Goal: Transaction & Acquisition: Purchase product/service

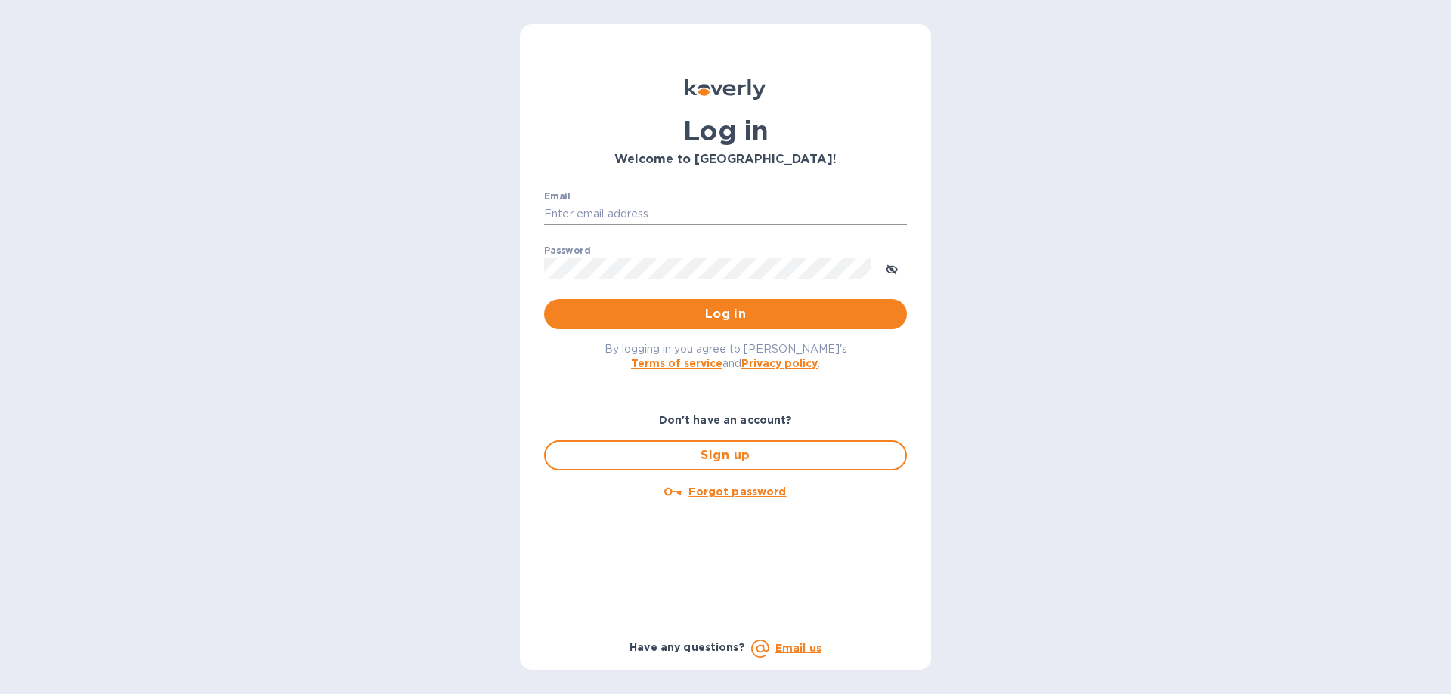
drag, startPoint x: 0, startPoint y: 0, endPoint x: 608, endPoint y: 211, distance: 643.1
click at [608, 211] on input "Email" at bounding box center [725, 214] width 363 height 23
type input "abcrc@hnlkitchens.com"
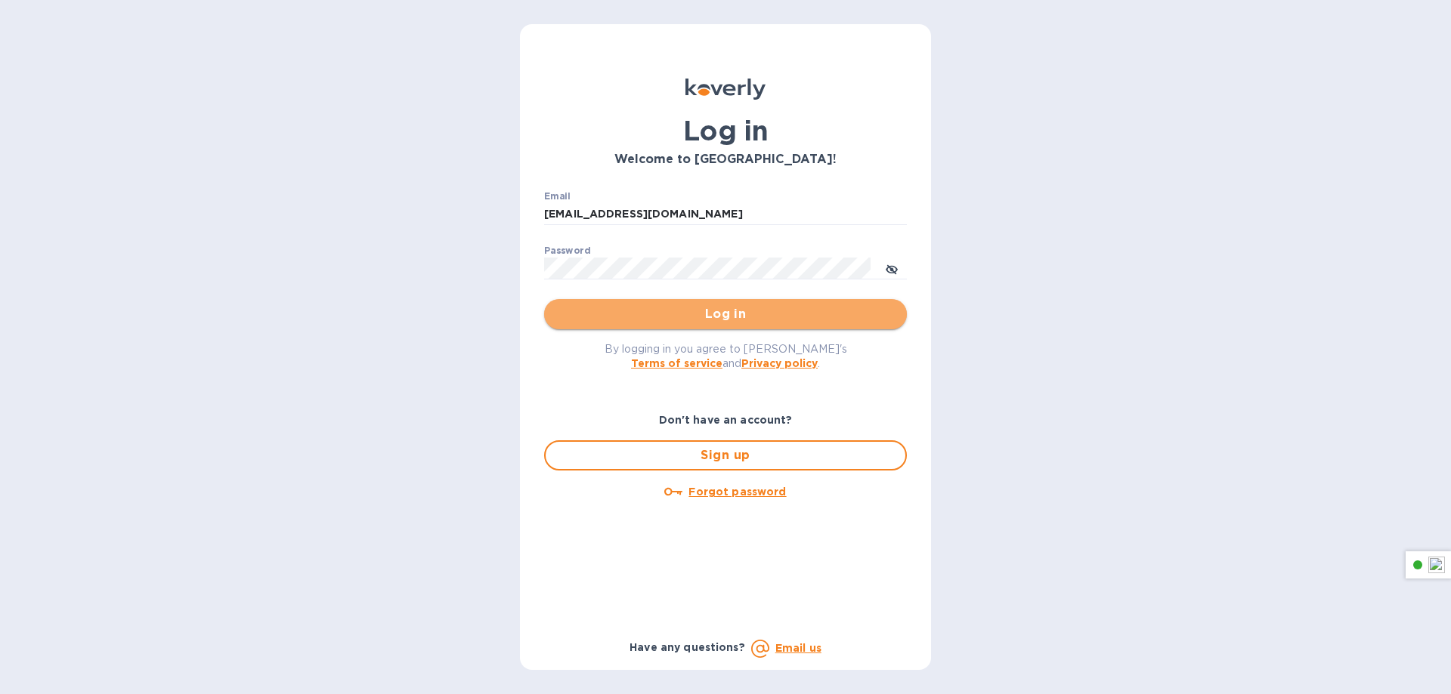
click at [734, 312] on span "Log in" at bounding box center [725, 314] width 339 height 18
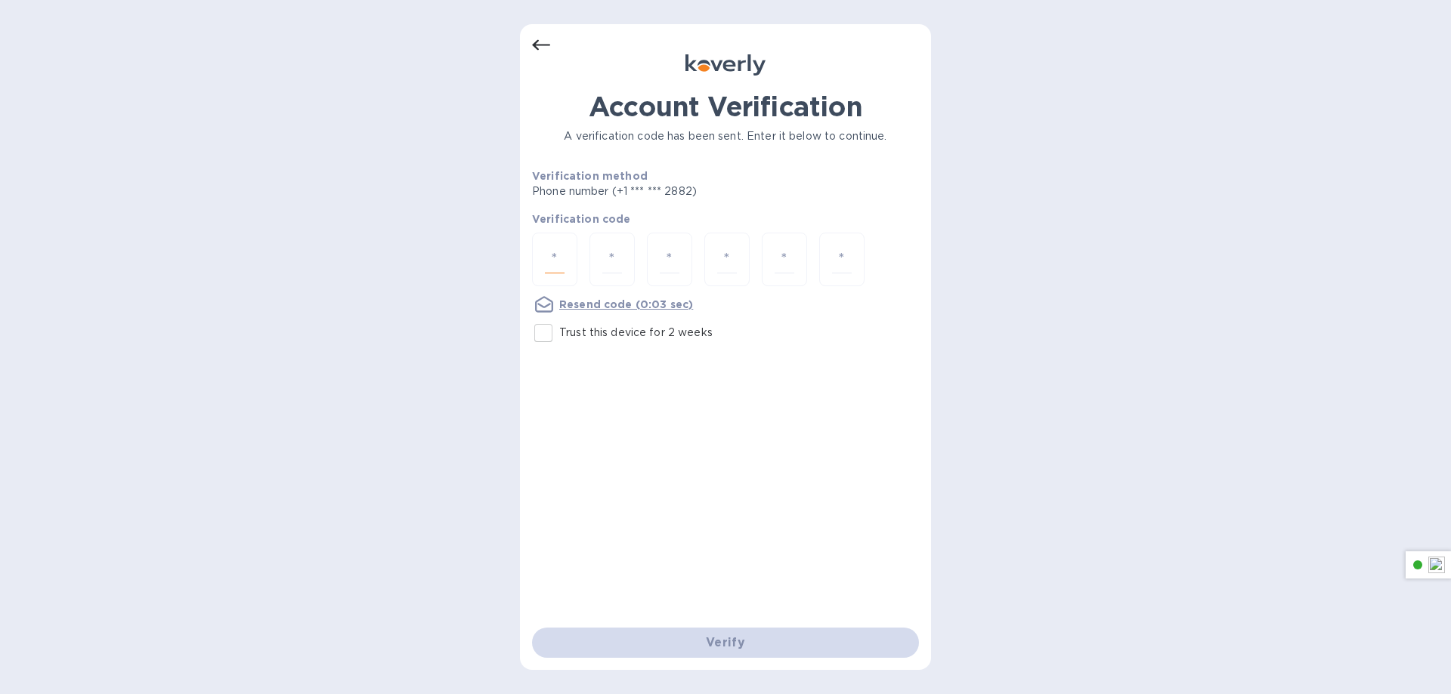
click at [552, 265] on input "number" at bounding box center [555, 260] width 20 height 28
paste input "5"
type input "5"
type input "2"
type input "7"
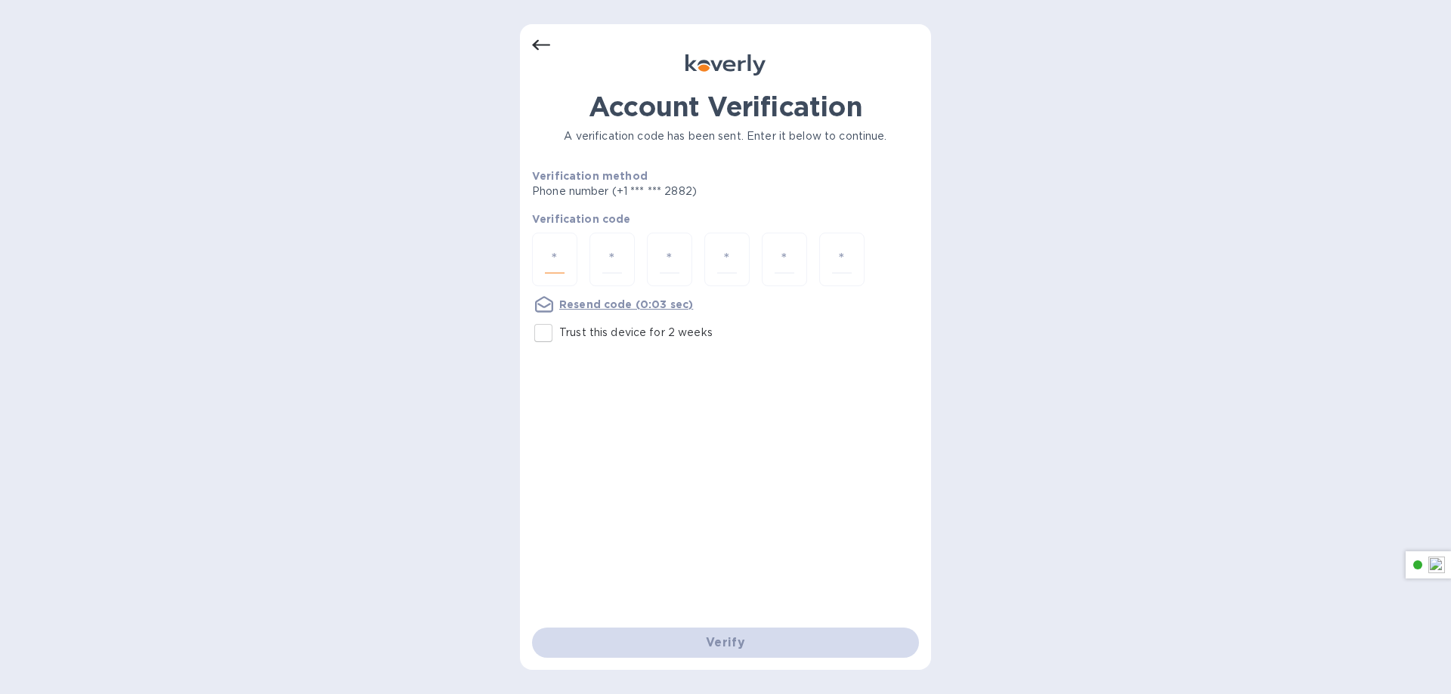
type input "5"
type input "1"
type input "0"
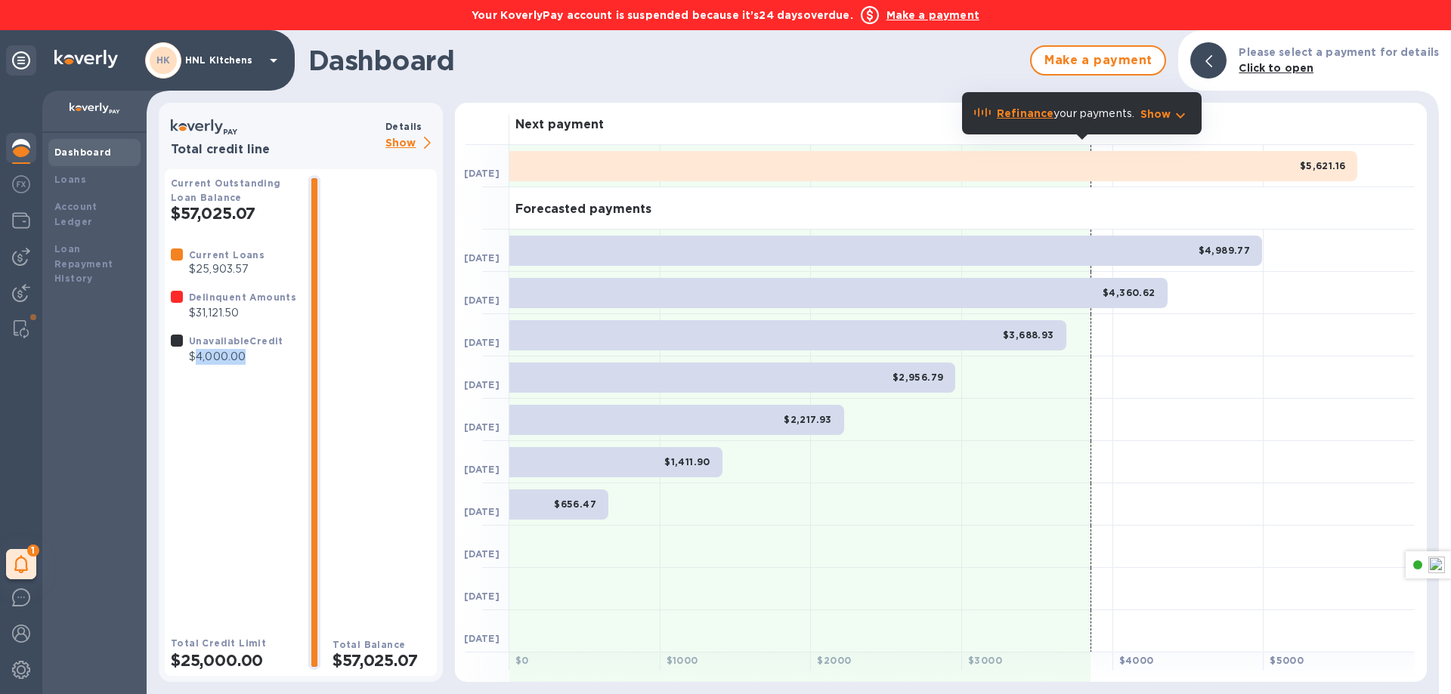
drag, startPoint x: 253, startPoint y: 361, endPoint x: 196, endPoint y: 409, distance: 74.6
click at [196, 409] on div "Current Loans $25,903.57 Delinquent Amounts $31,121.50 Unavailable Credit $4,00…" at bounding box center [233, 429] width 125 height 364
click at [200, 262] on p "$25,903.57" at bounding box center [227, 269] width 76 height 16
click at [1185, 114] on icon "button" at bounding box center [1180, 115] width 9 height 5
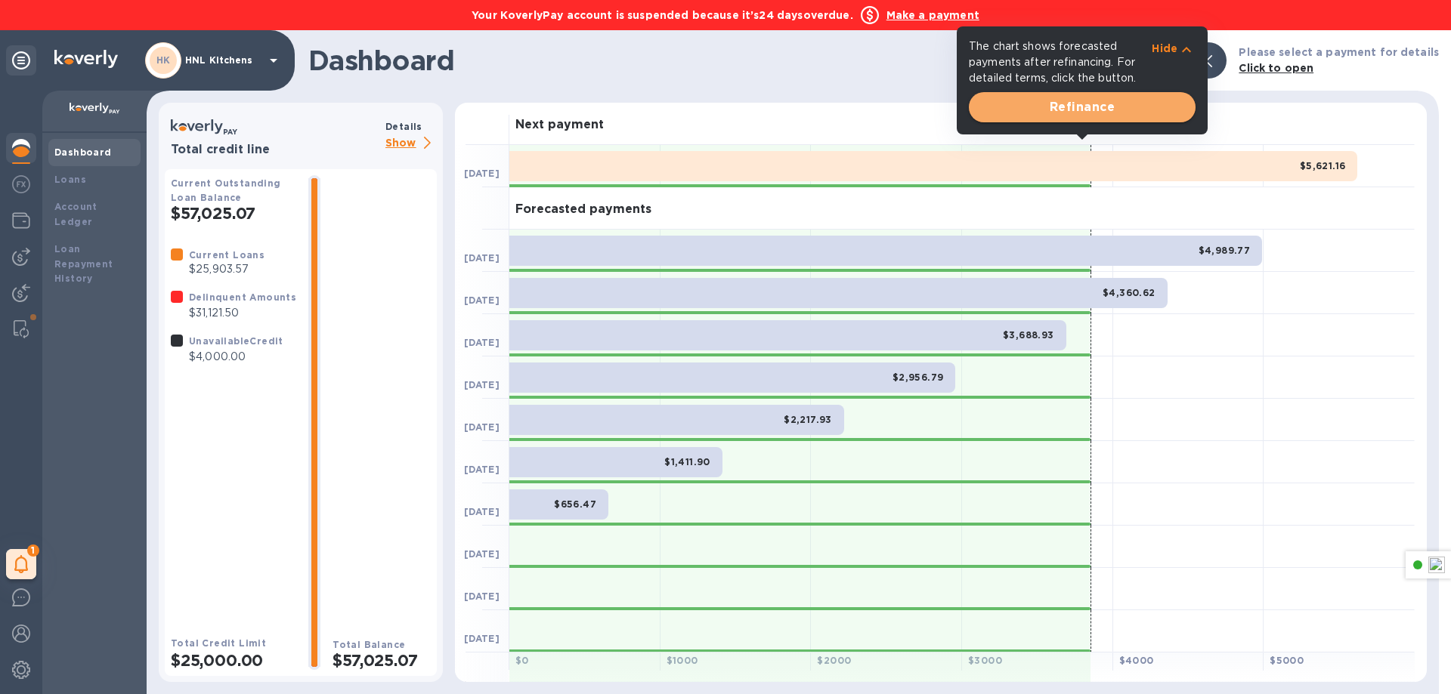
click at [1075, 108] on span "Refinance" at bounding box center [1082, 107] width 203 height 18
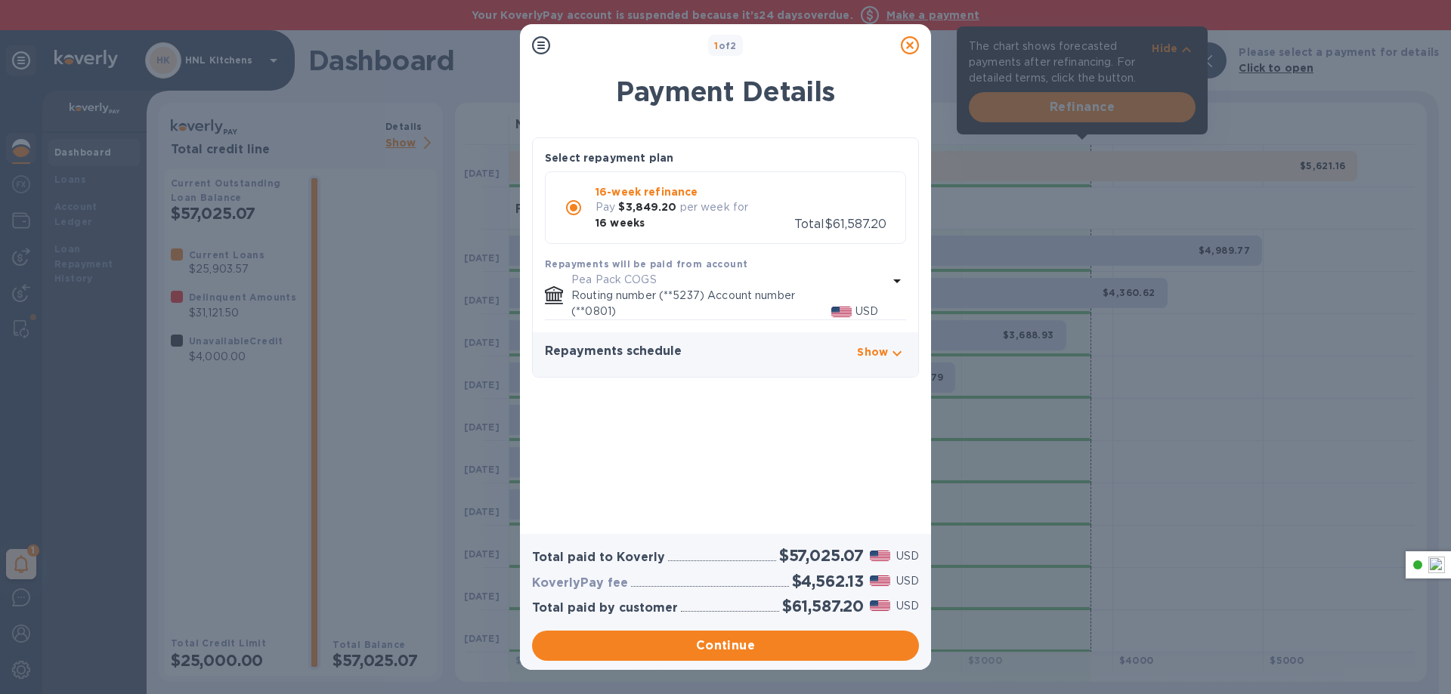
click at [914, 50] on icon at bounding box center [910, 45] width 18 height 18
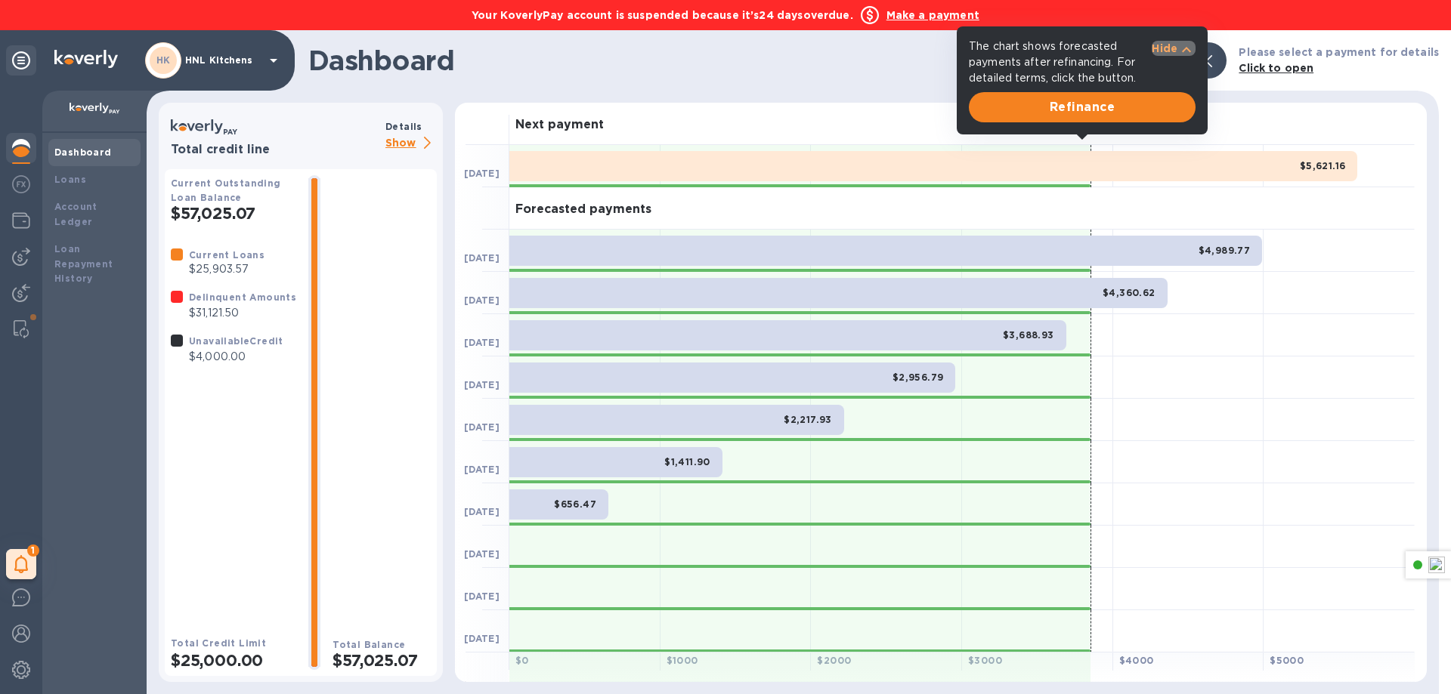
click at [1164, 54] on p "Hide" at bounding box center [1165, 48] width 26 height 15
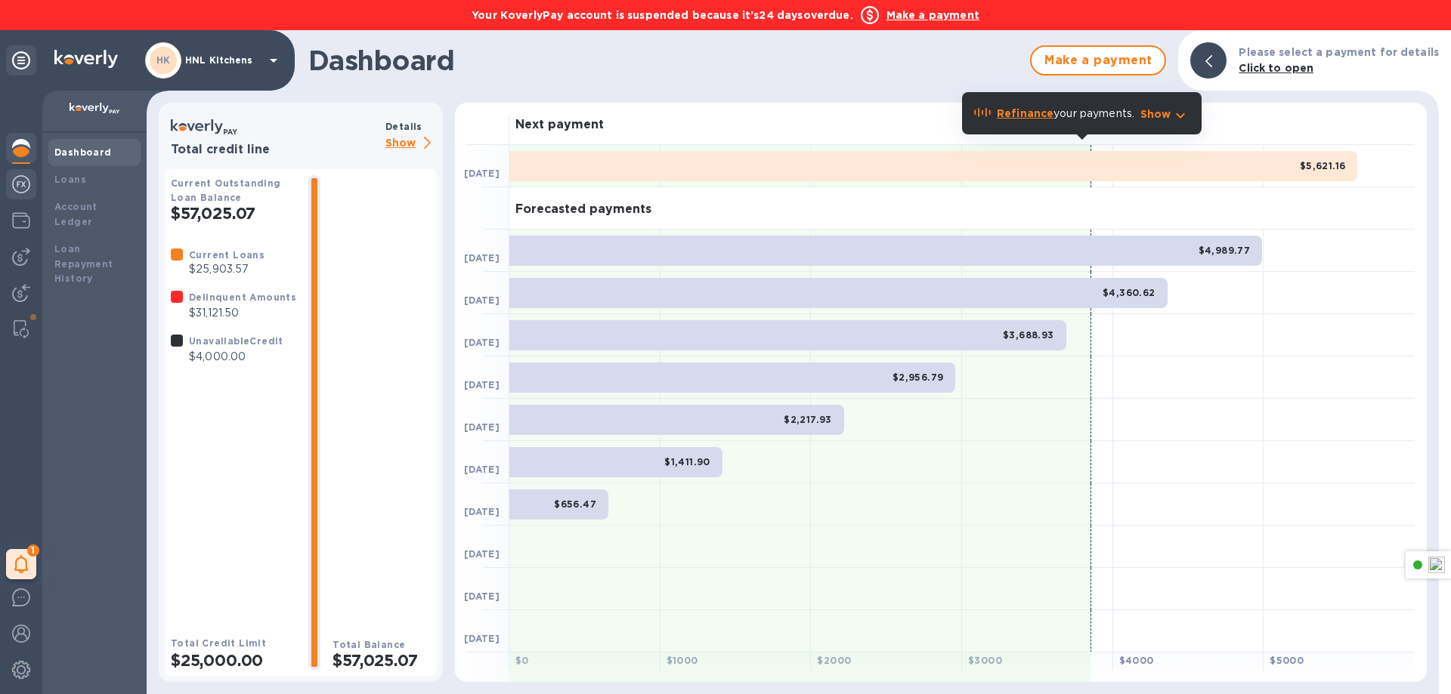
click at [20, 182] on img at bounding box center [21, 184] width 18 height 18
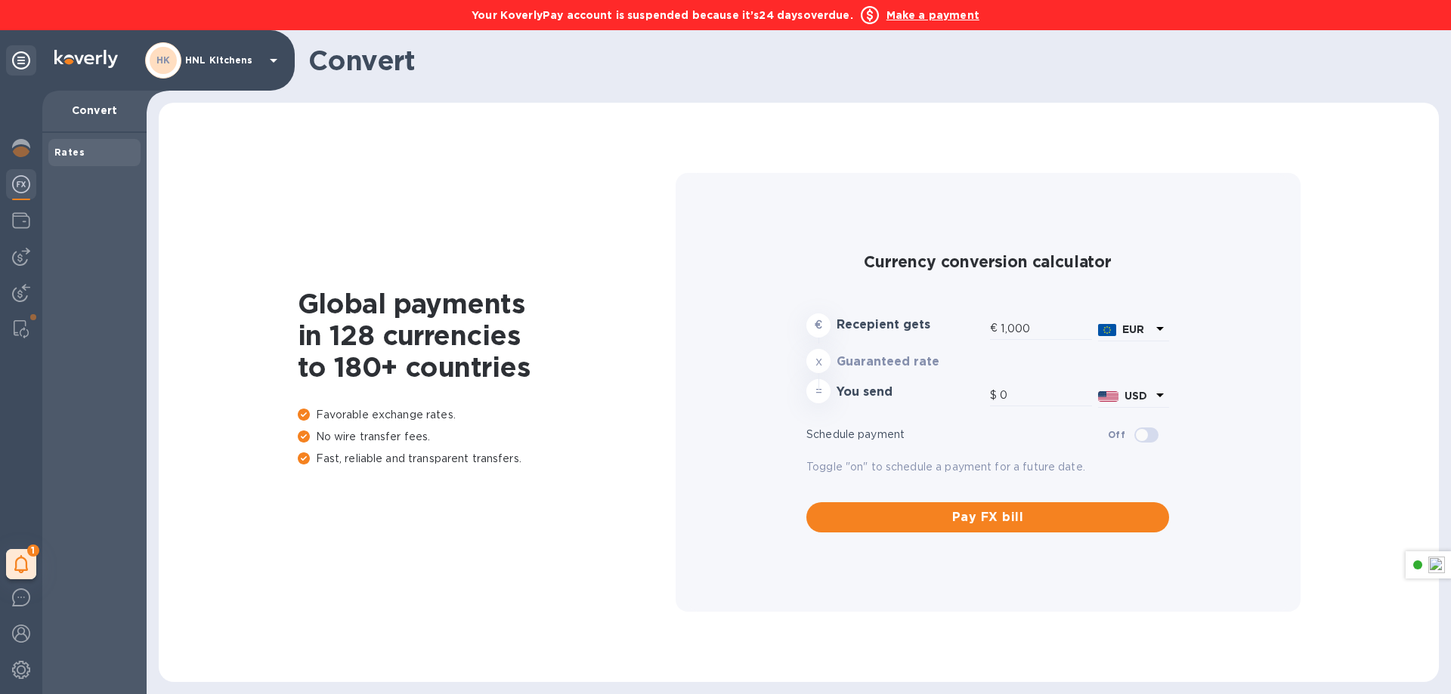
type input "1,174.86"
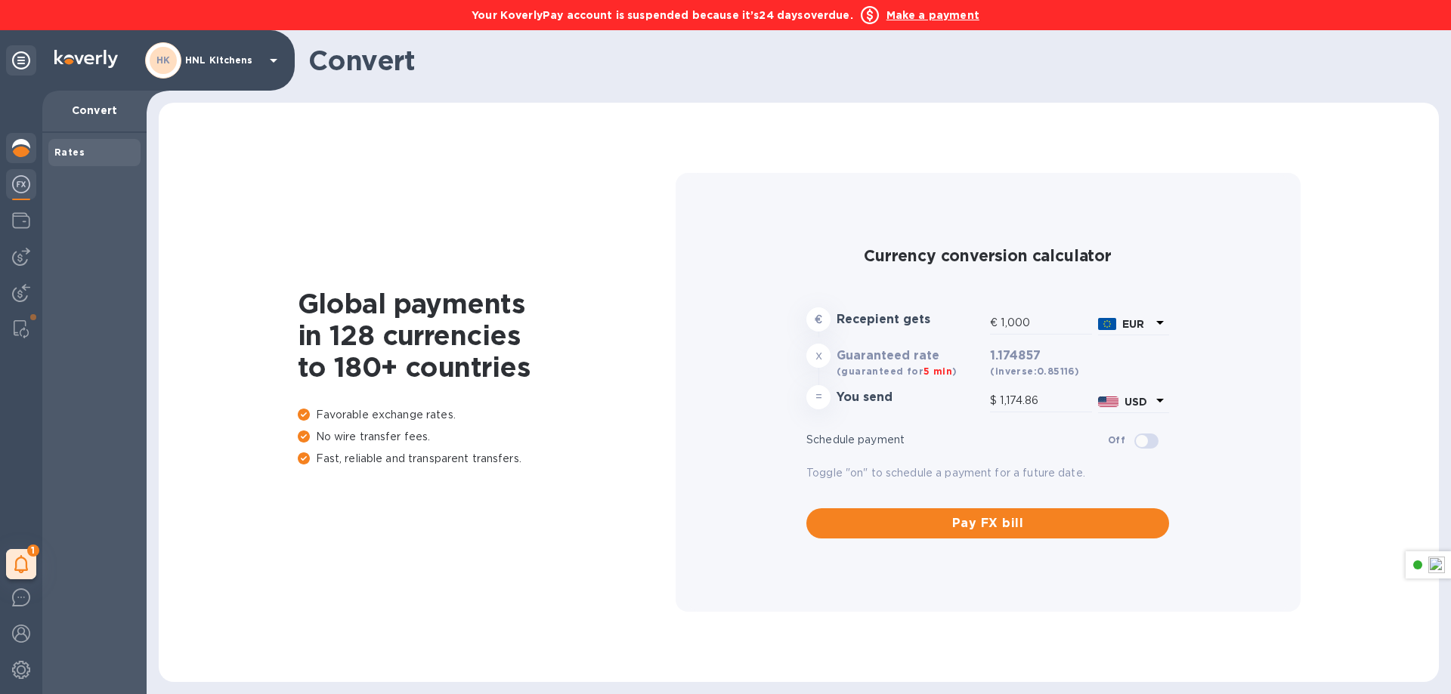
click at [13, 142] on img at bounding box center [21, 148] width 18 height 18
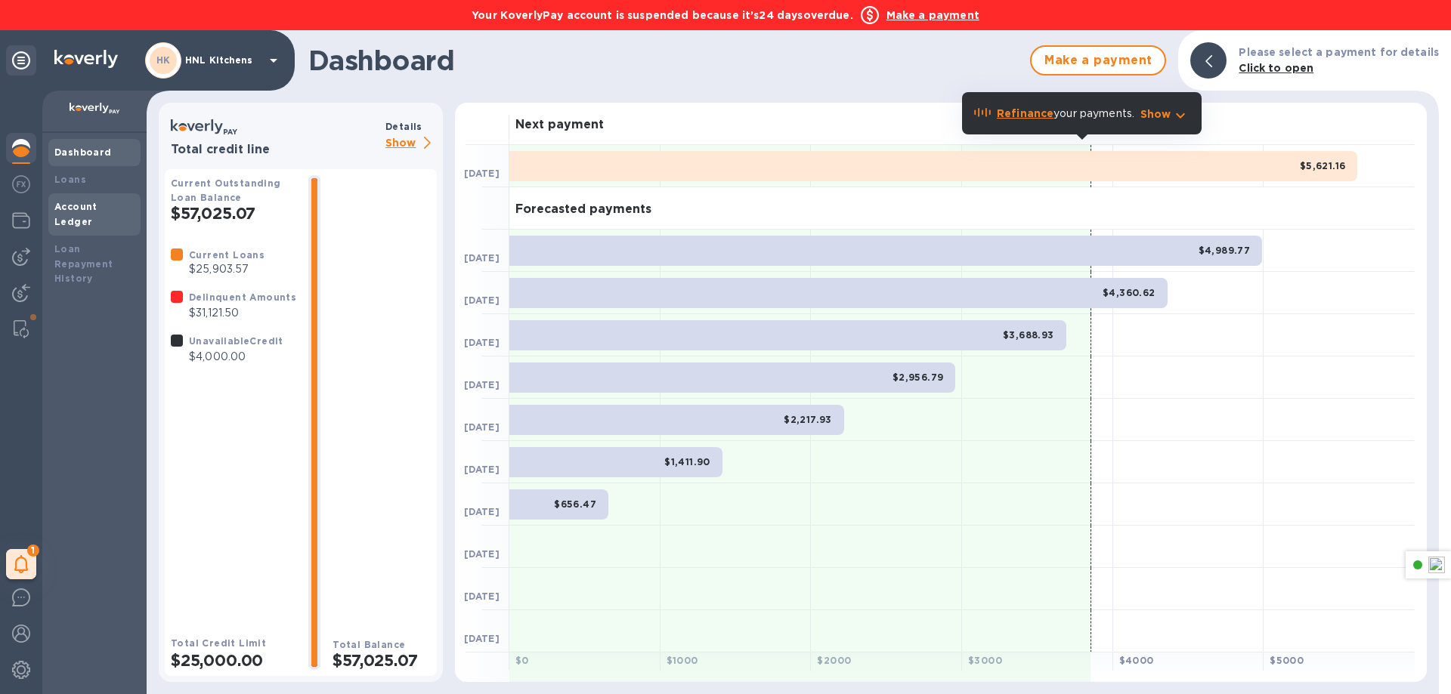
click at [76, 196] on div "Account Ledger" at bounding box center [94, 214] width 92 height 42
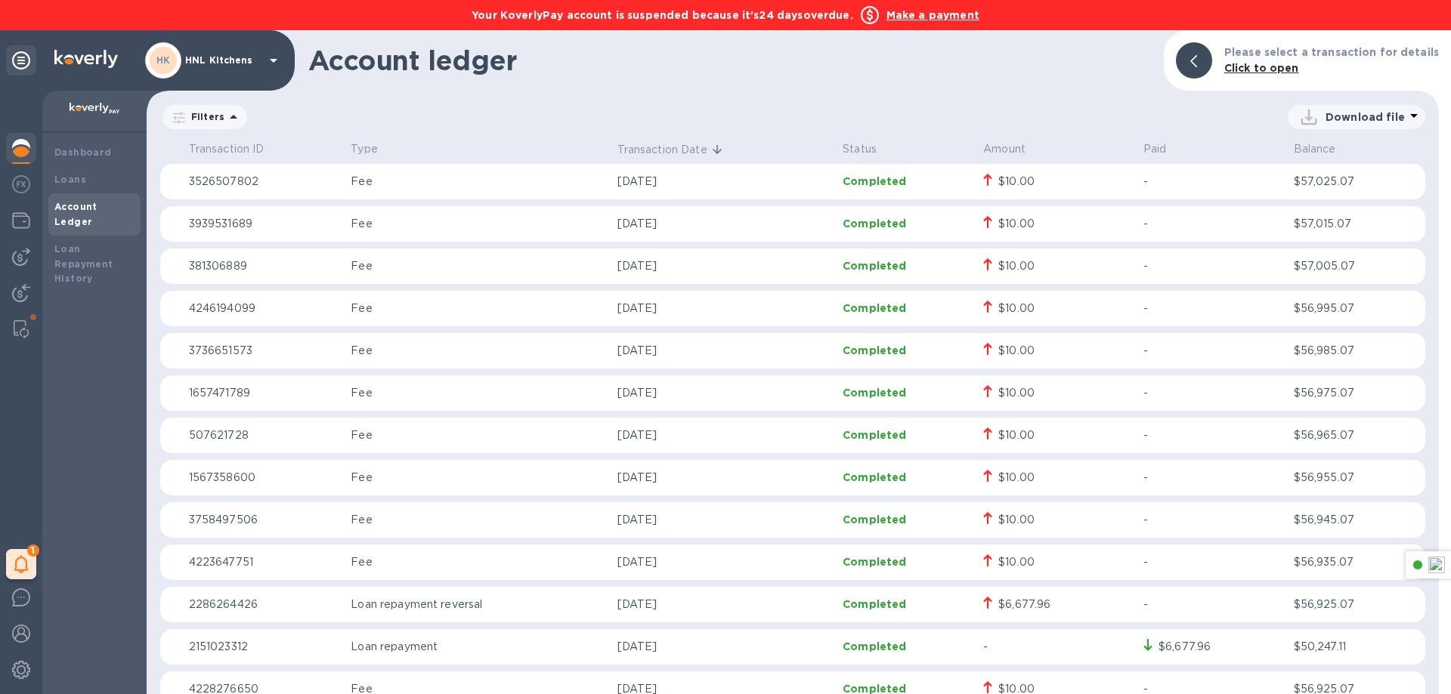
click at [23, 150] on img at bounding box center [21, 148] width 18 height 18
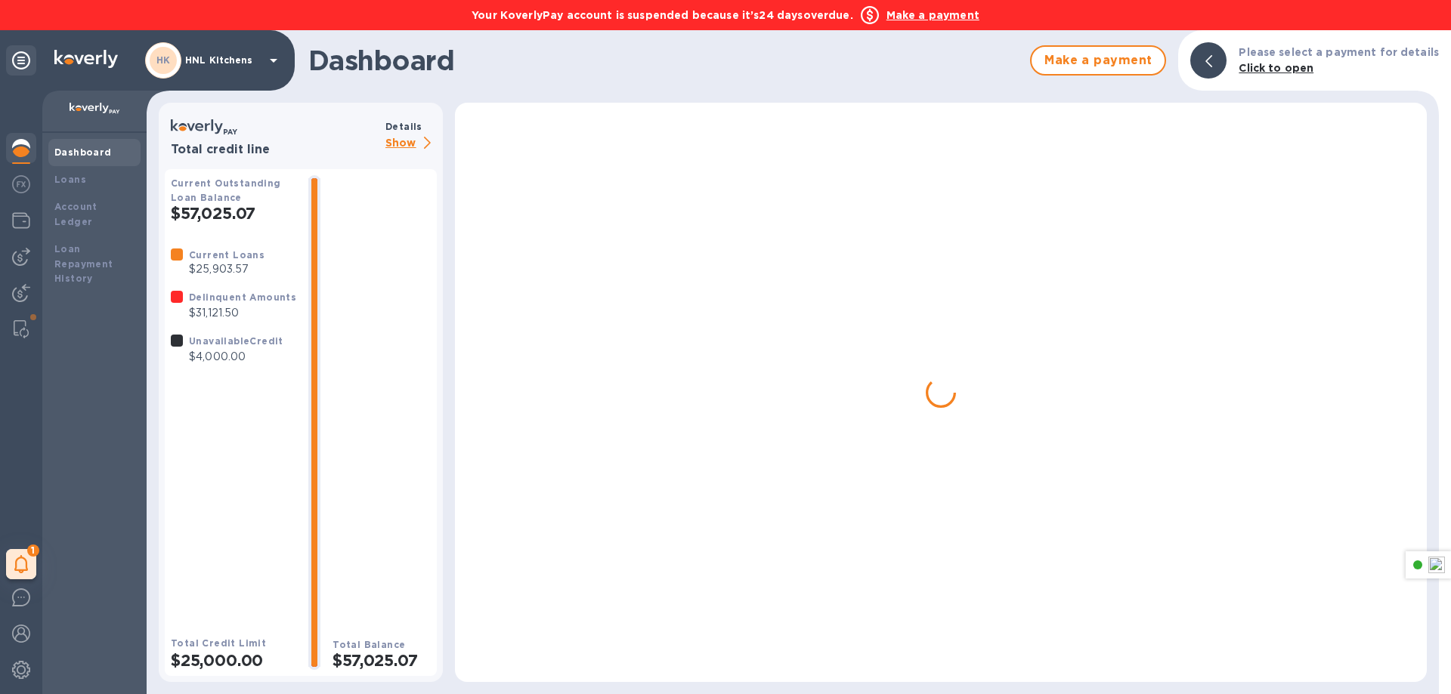
click at [61, 149] on b "Dashboard" at bounding box center [82, 152] width 57 height 11
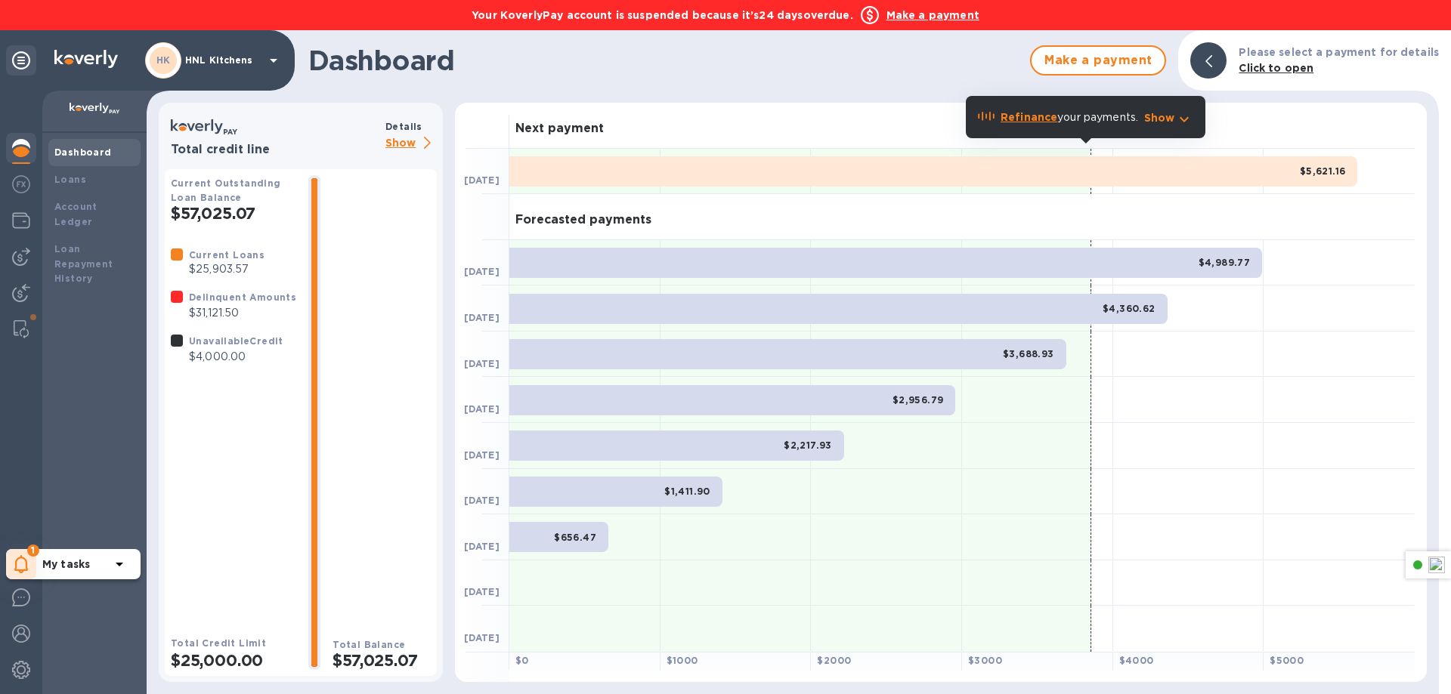
click at [22, 562] on icon at bounding box center [21, 564] width 14 height 18
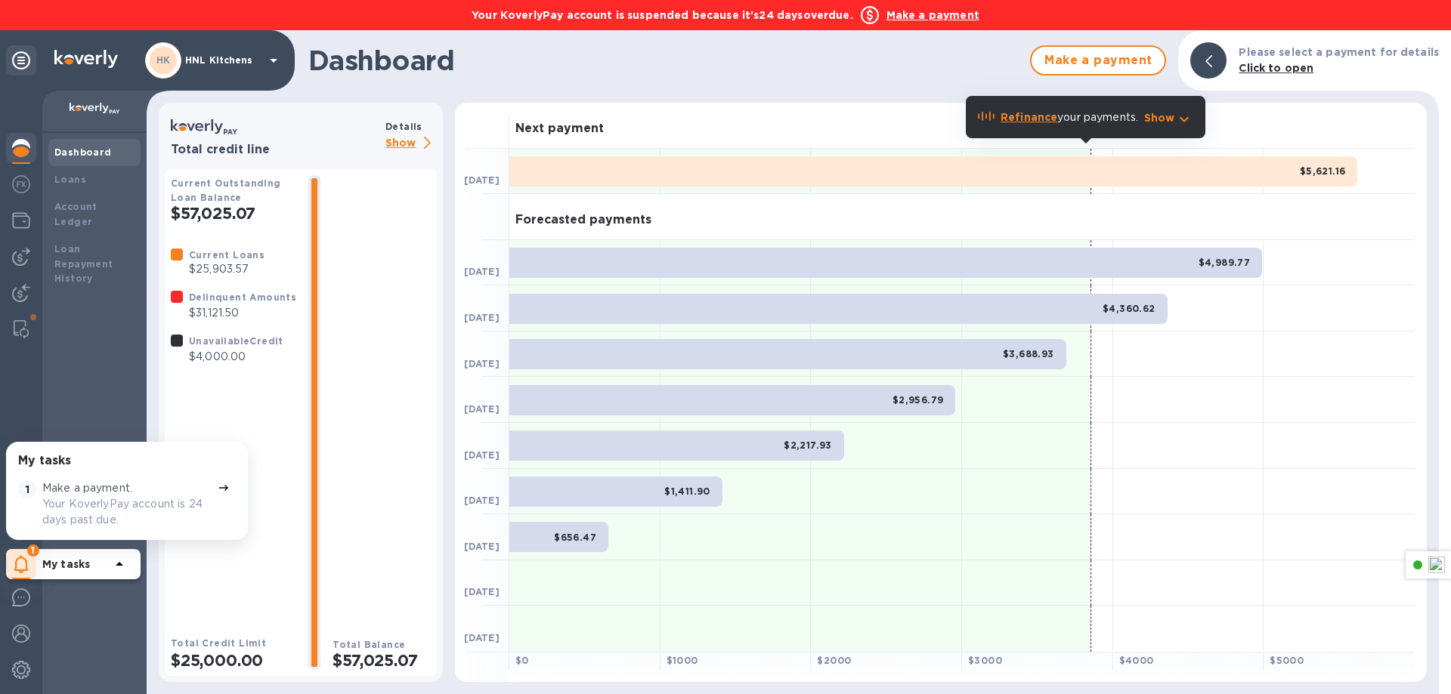
click at [81, 515] on p "Your KoverlyPay account is 24 days past due." at bounding box center [126, 512] width 169 height 32
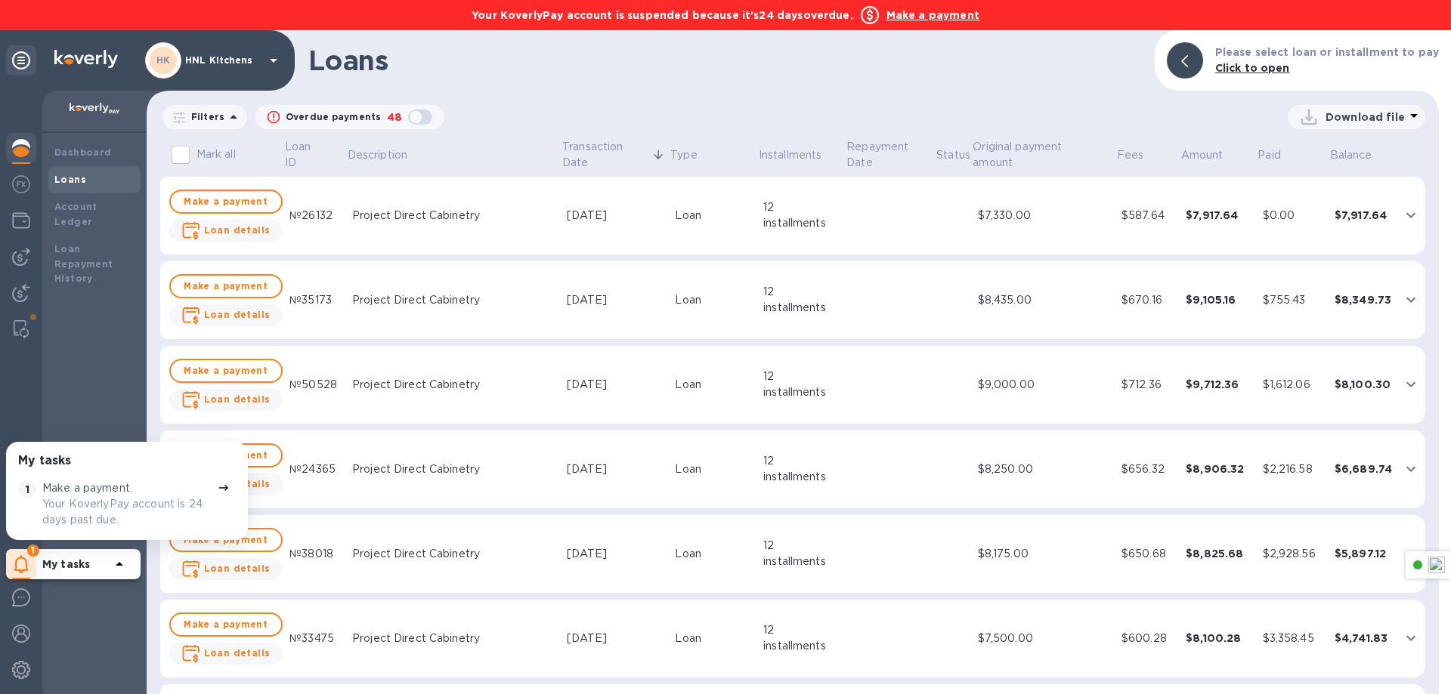
click at [893, 17] on b "Make a payment" at bounding box center [932, 15] width 93 height 12
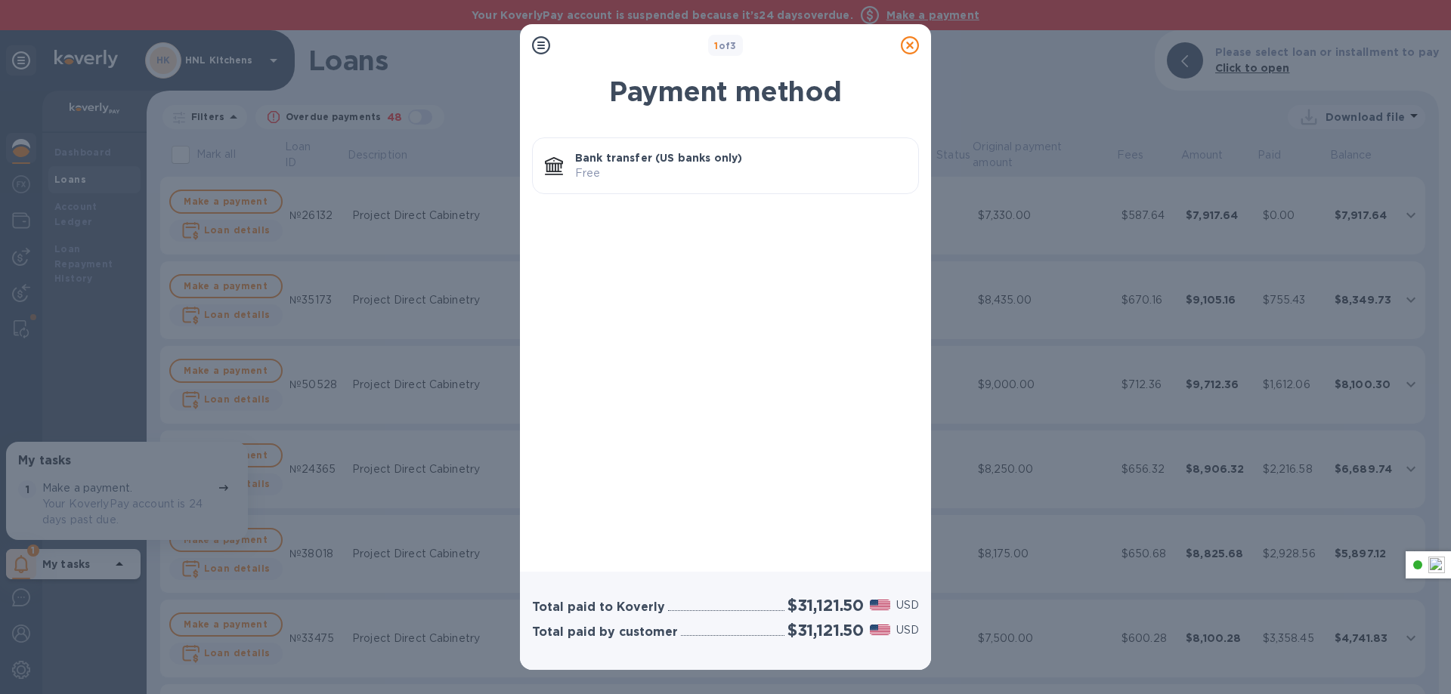
click at [631, 164] on p "Bank transfer (US banks only)" at bounding box center [740, 157] width 331 height 15
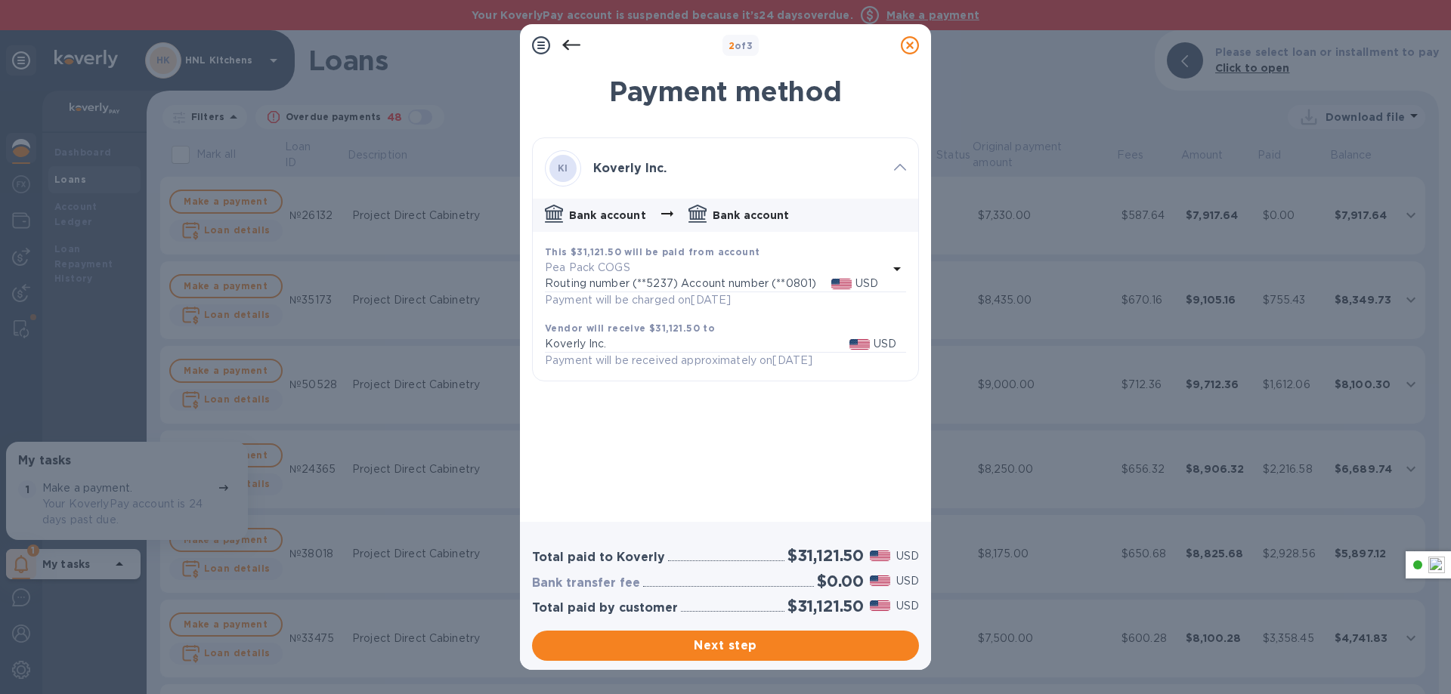
drag, startPoint x: 645, startPoint y: 179, endPoint x: 681, endPoint y: 486, distance: 308.9
click at [686, 475] on div "Payment method KI Koverly Inc. Bank account Bank account This $31,121.50 will b…" at bounding box center [725, 289] width 411 height 465
drag, startPoint x: 700, startPoint y: 646, endPoint x: 591, endPoint y: 336, distance: 329.1
click at [591, 345] on div "2 of 3 Payment method KI Koverly Inc. Bank account Bank account This $31,121.50…" at bounding box center [725, 347] width 411 height 646
click at [655, 274] on p "Pea Pack COGS" at bounding box center [716, 268] width 343 height 16
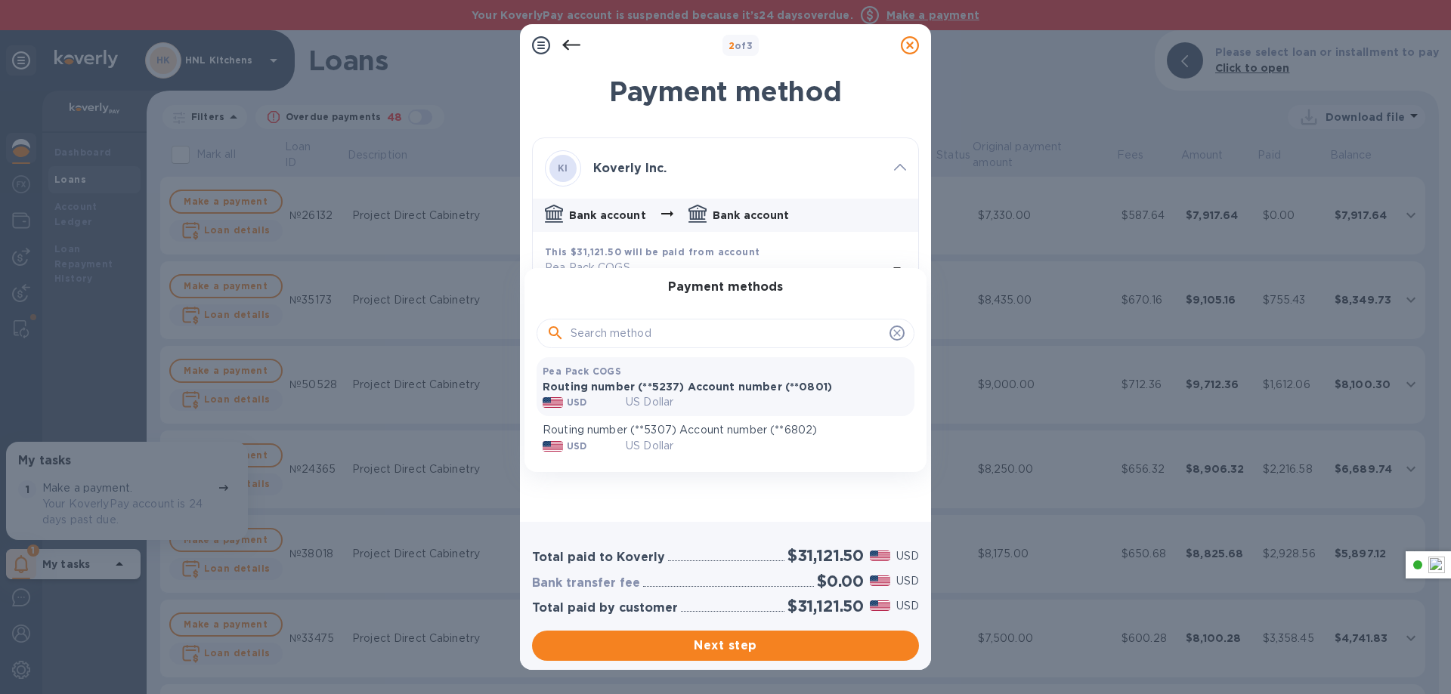
click at [704, 486] on div at bounding box center [725, 347] width 1451 height 694
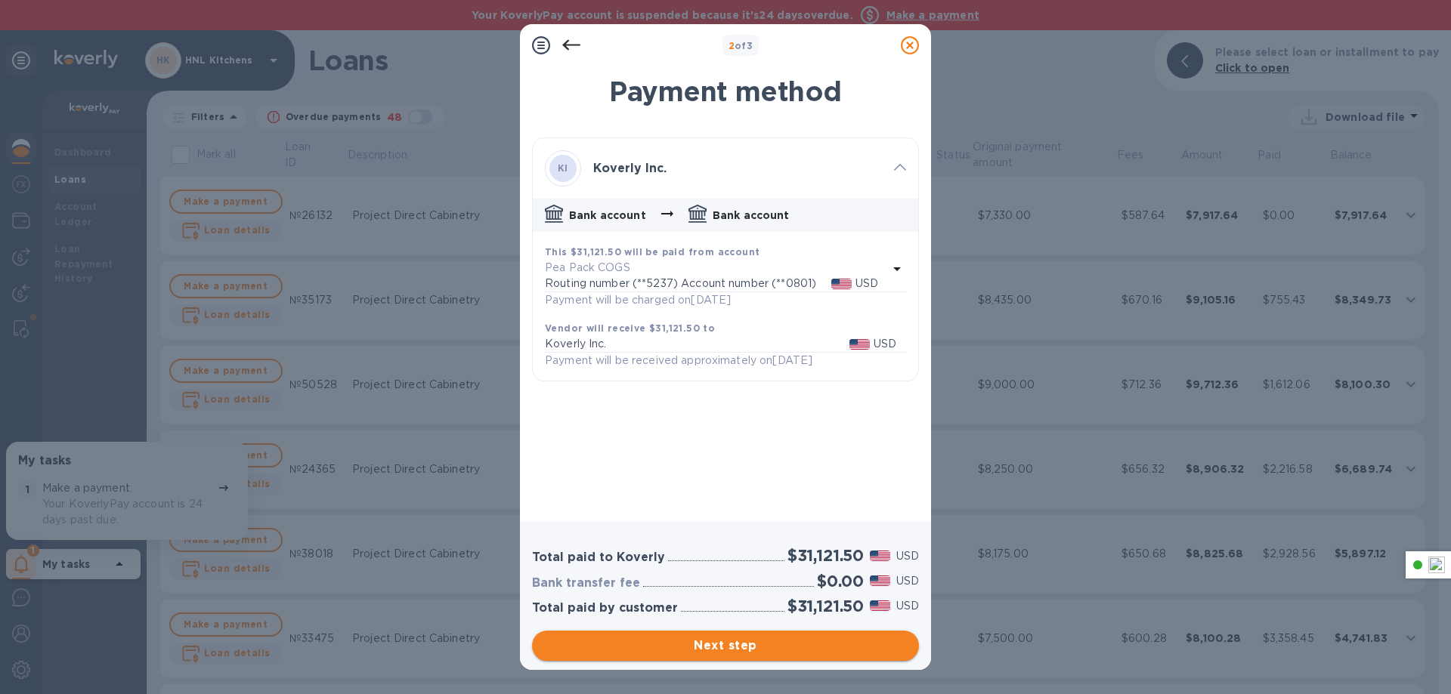
click at [710, 654] on span "Next step" at bounding box center [725, 646] width 363 height 18
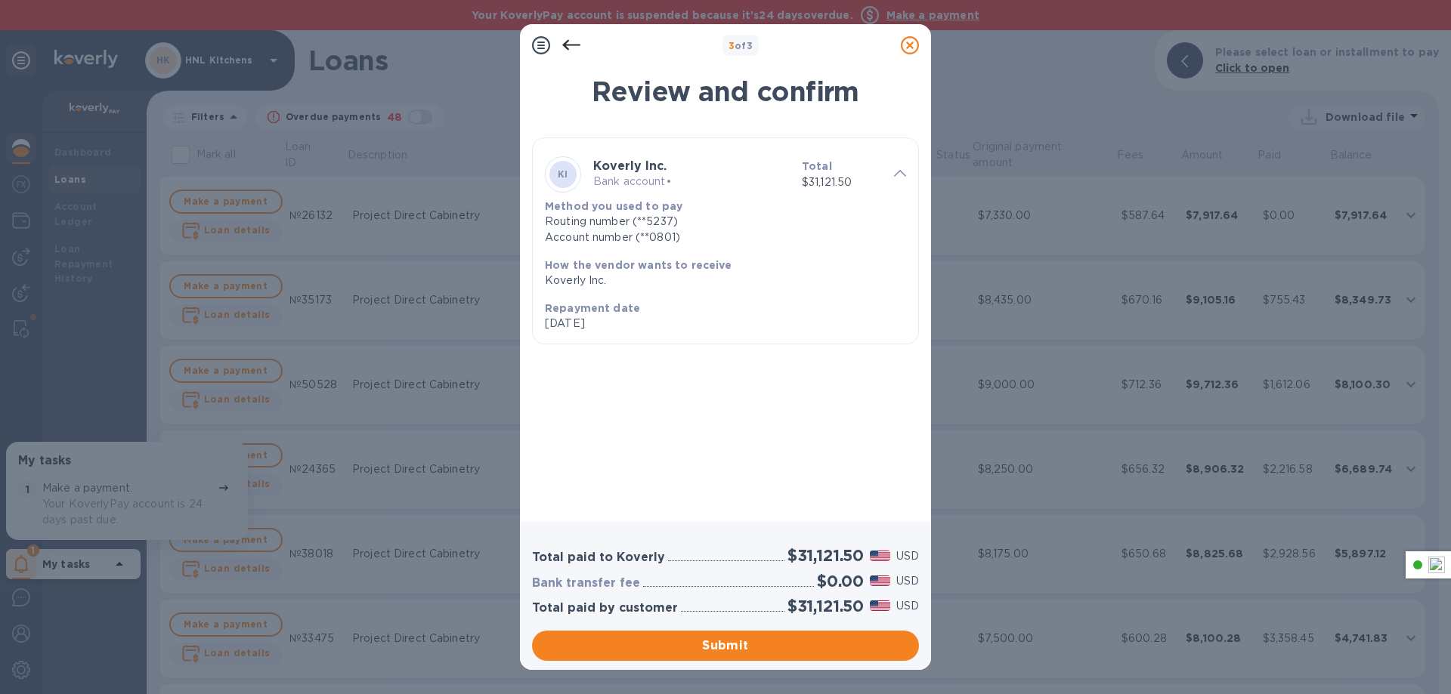
click at [696, 305] on p "Repayment date" at bounding box center [725, 308] width 361 height 15
drag, startPoint x: 716, startPoint y: 226, endPoint x: 827, endPoint y: 173, distance: 123.7
click at [723, 224] on div "Routing number (**5237)" at bounding box center [725, 222] width 361 height 16
drag, startPoint x: 837, startPoint y: 168, endPoint x: 678, endPoint y: 175, distance: 158.9
click at [678, 175] on div "KI Koverly Inc. Bank account • Total $31,121.50" at bounding box center [725, 174] width 373 height 48
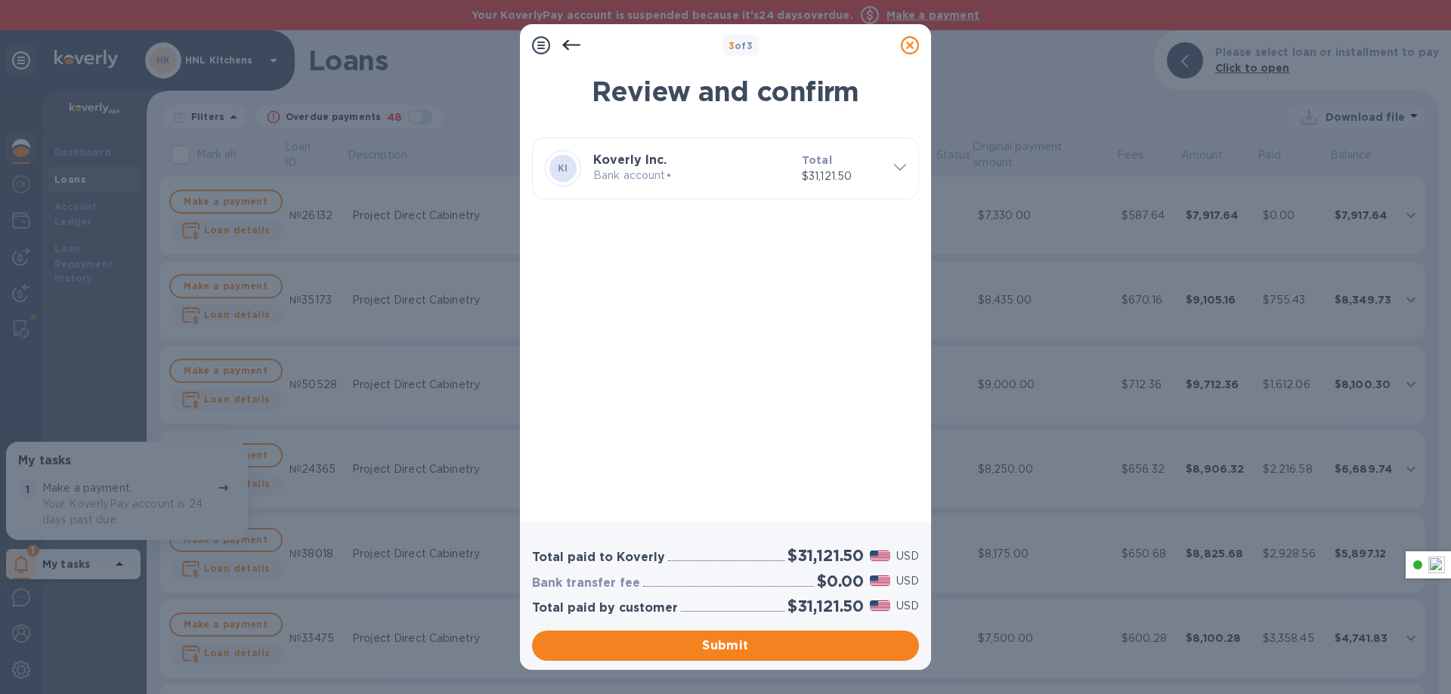
click at [658, 170] on p "Bank account •" at bounding box center [691, 176] width 196 height 16
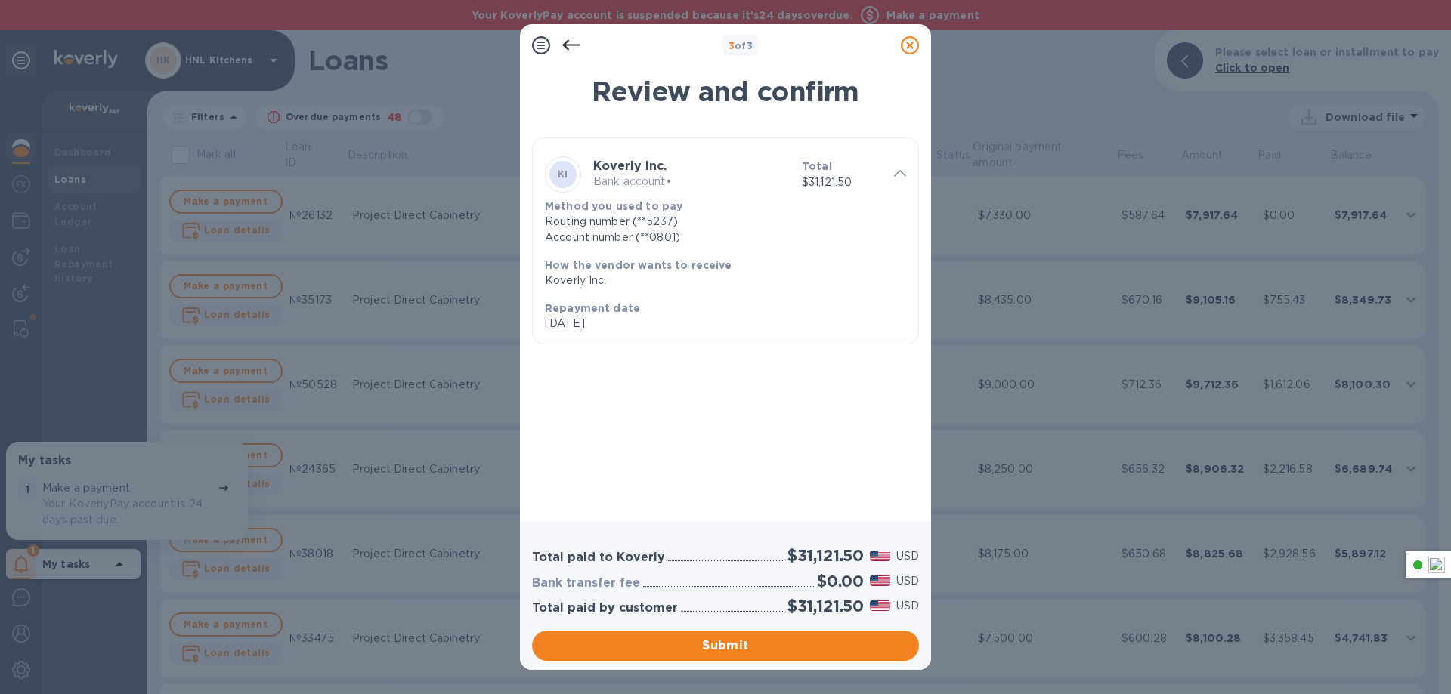
click at [619, 240] on div "Account number (**0801)" at bounding box center [725, 238] width 361 height 16
click at [600, 329] on p "[DATE]" at bounding box center [725, 324] width 361 height 16
drag, startPoint x: 548, startPoint y: 330, endPoint x: 635, endPoint y: 330, distance: 86.9
click at [635, 330] on p "[DATE]" at bounding box center [725, 324] width 361 height 16
click at [625, 330] on div at bounding box center [625, 330] width 0 height 0
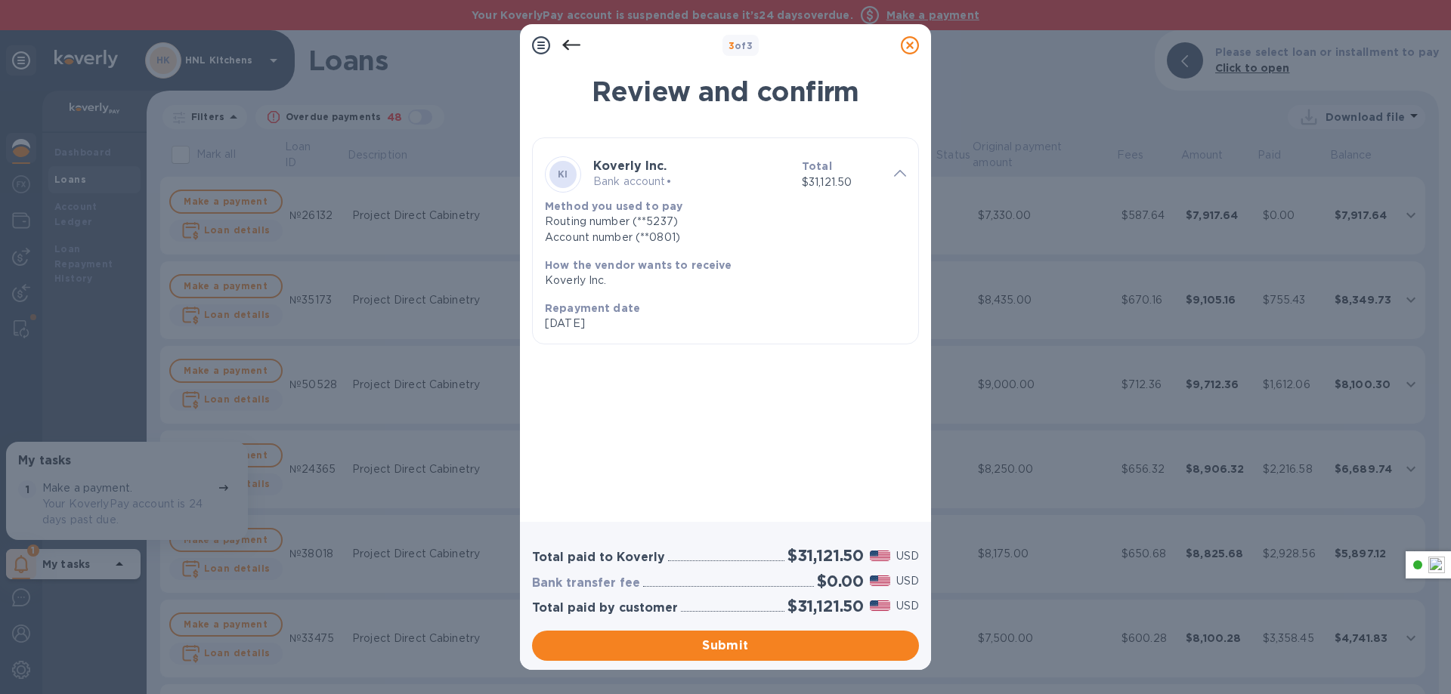
click at [631, 330] on p "[DATE]" at bounding box center [725, 324] width 361 height 16
drag, startPoint x: 555, startPoint y: 576, endPoint x: 851, endPoint y: 579, distance: 296.2
click at [851, 579] on div "Bank transfer fee $0.00 USD" at bounding box center [725, 581] width 393 height 25
click at [905, 53] on icon at bounding box center [910, 45] width 18 height 18
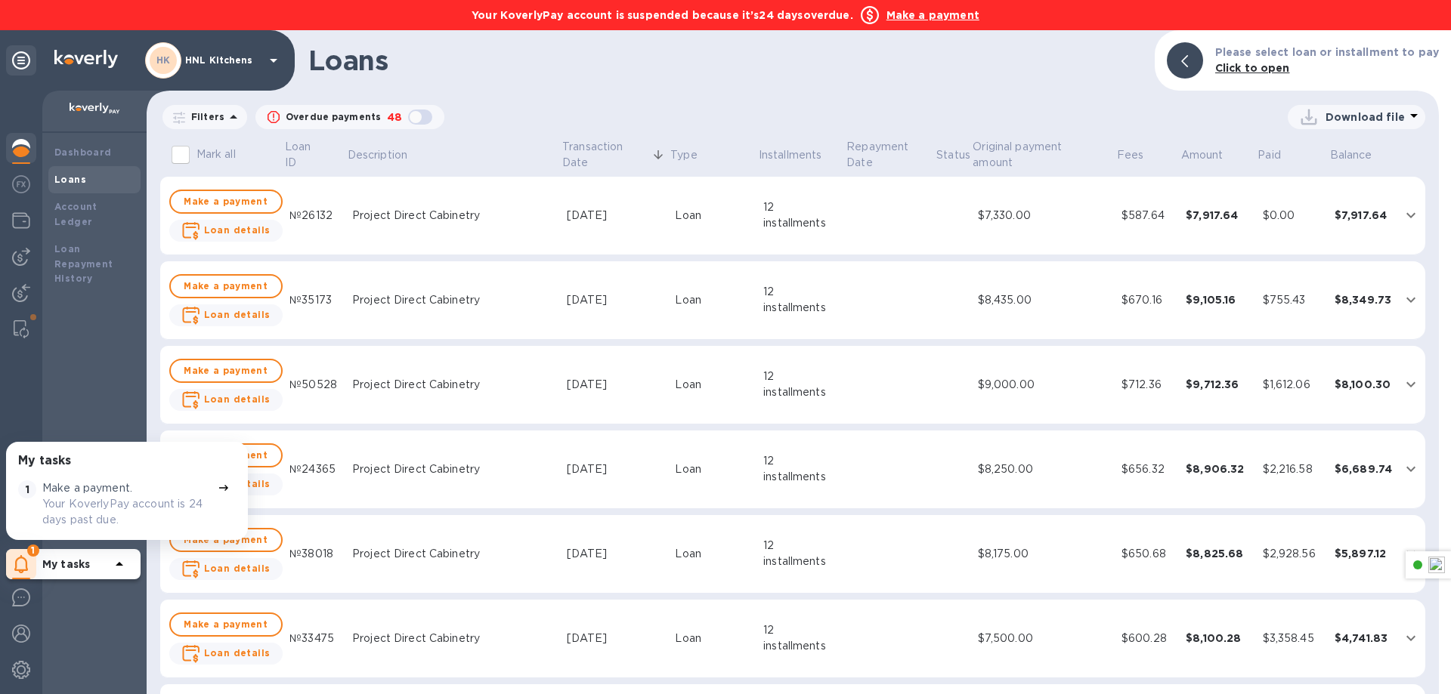
click at [1244, 74] on p "Click to open" at bounding box center [1327, 68] width 224 height 16
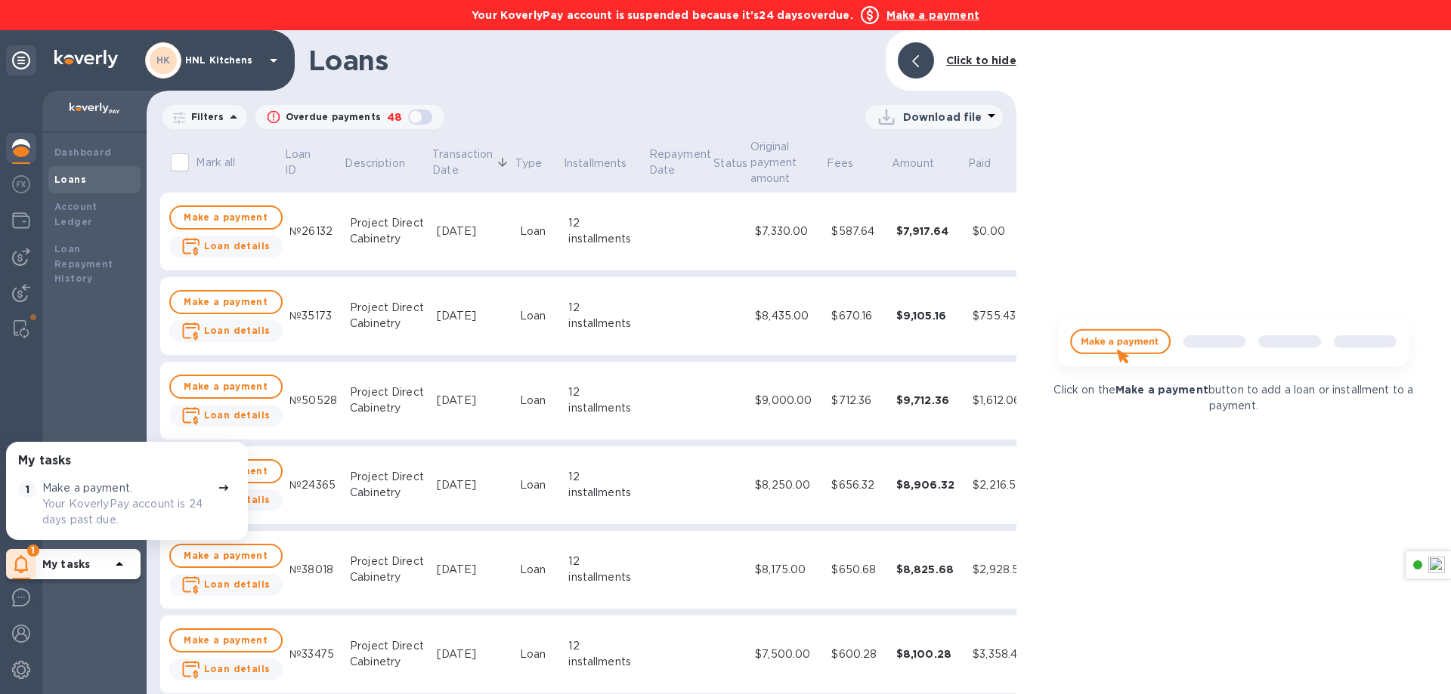
click at [1099, 343] on img at bounding box center [1233, 349] width 376 height 76
click at [1202, 405] on p "Click on the Make a payment button to add a loan or installment to a payment." at bounding box center [1233, 398] width 376 height 32
drag, startPoint x: 1131, startPoint y: 397, endPoint x: 1178, endPoint y: 397, distance: 46.9
click at [1178, 397] on p "Click on the Make a payment button to add a loan or installment to a payment." at bounding box center [1233, 398] width 376 height 32
click at [1089, 363] on img at bounding box center [1233, 349] width 376 height 76
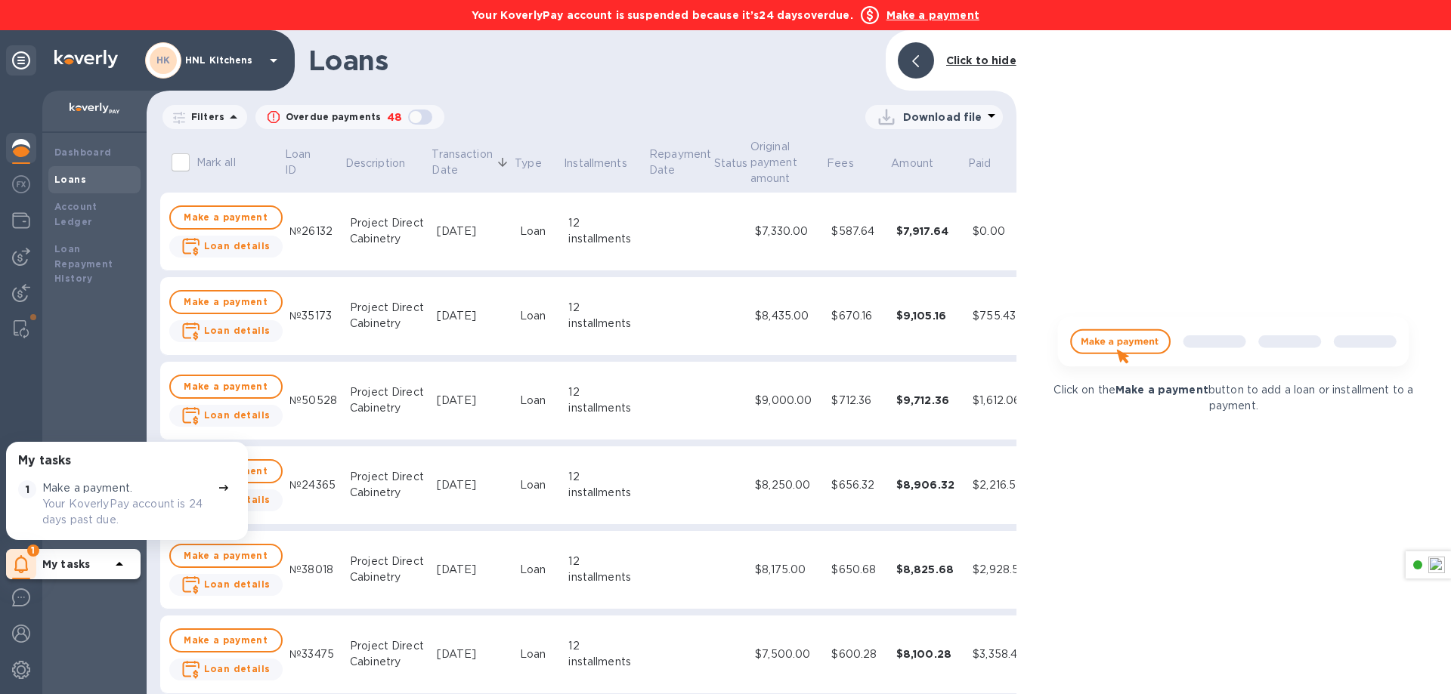
click at [943, 20] on b "Make a payment" at bounding box center [932, 15] width 93 height 12
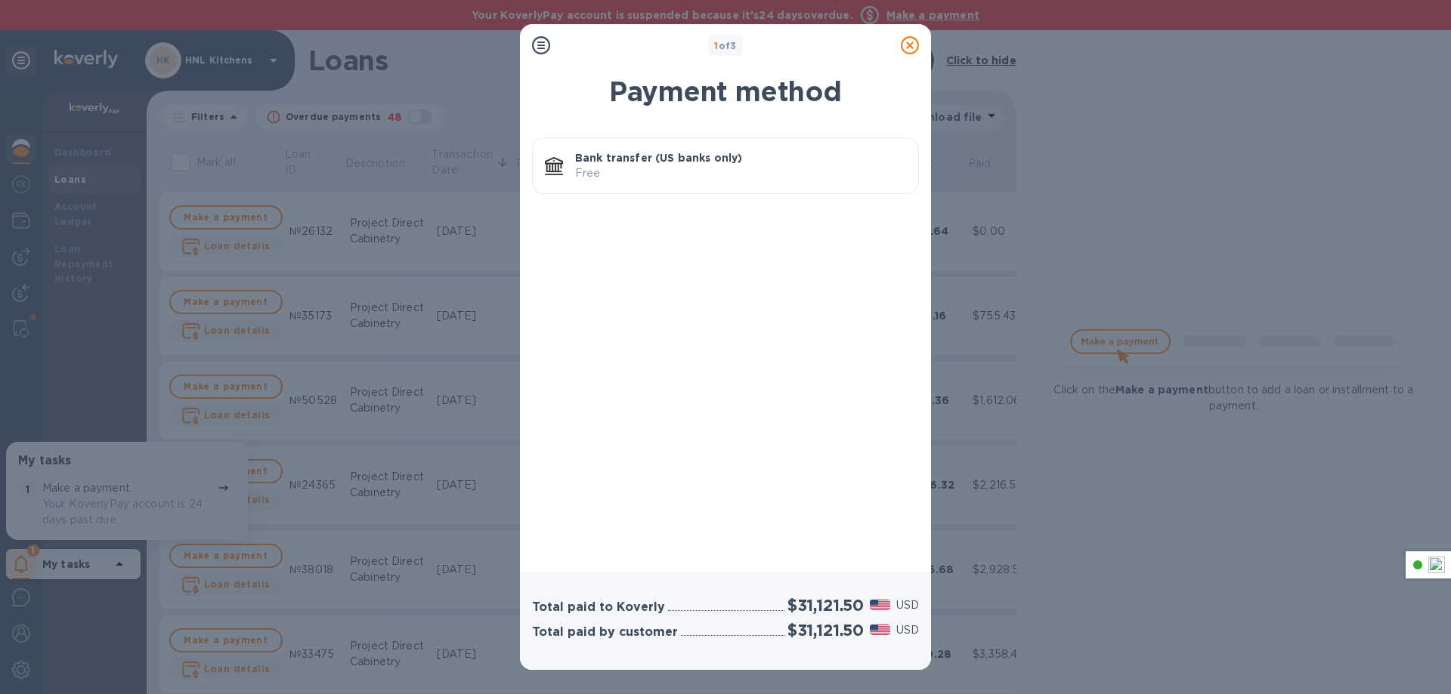
click at [682, 164] on p "Bank transfer (US banks only)" at bounding box center [740, 157] width 331 height 15
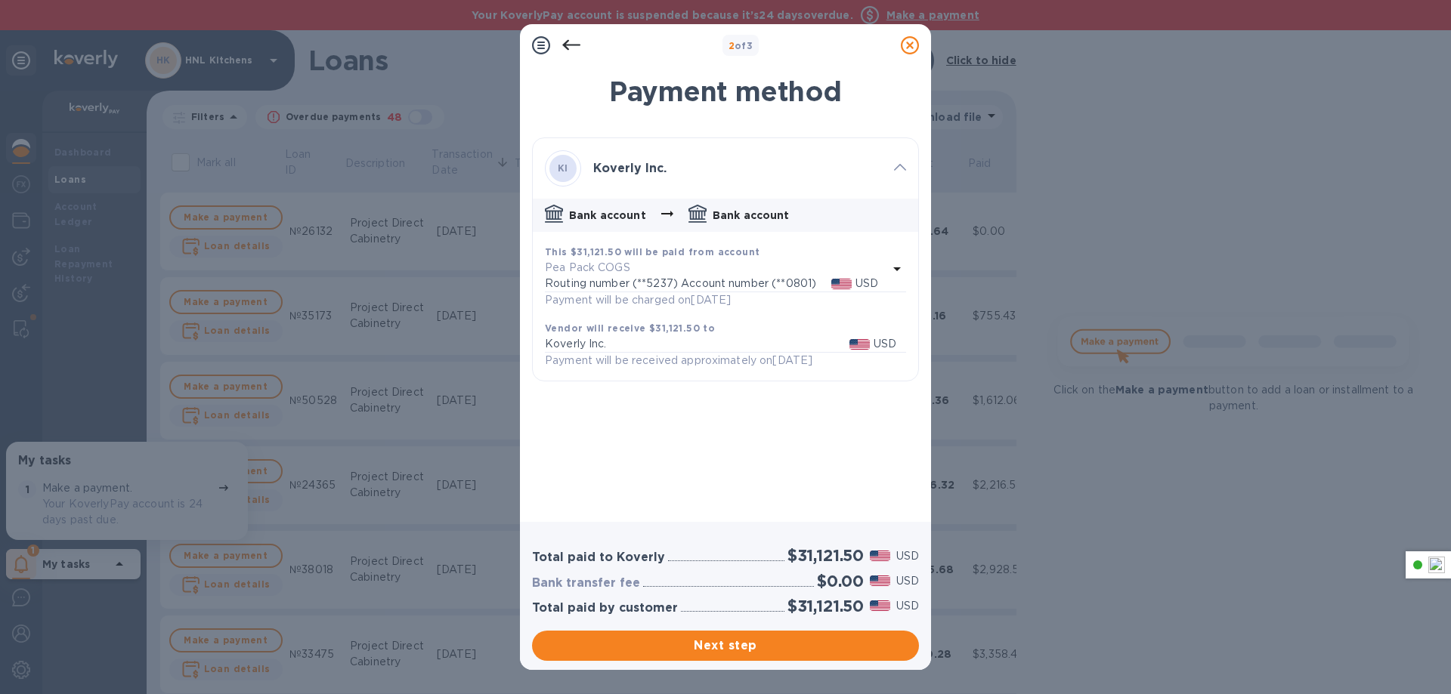
click at [612, 215] on p "Bank account" at bounding box center [607, 215] width 77 height 15
drag, startPoint x: 691, startPoint y: 216, endPoint x: 727, endPoint y: 222, distance: 36.0
click at [693, 216] on icon at bounding box center [697, 214] width 18 height 18
click at [798, 286] on p "Routing number (**5237) Account number (**0801)" at bounding box center [688, 284] width 286 height 16
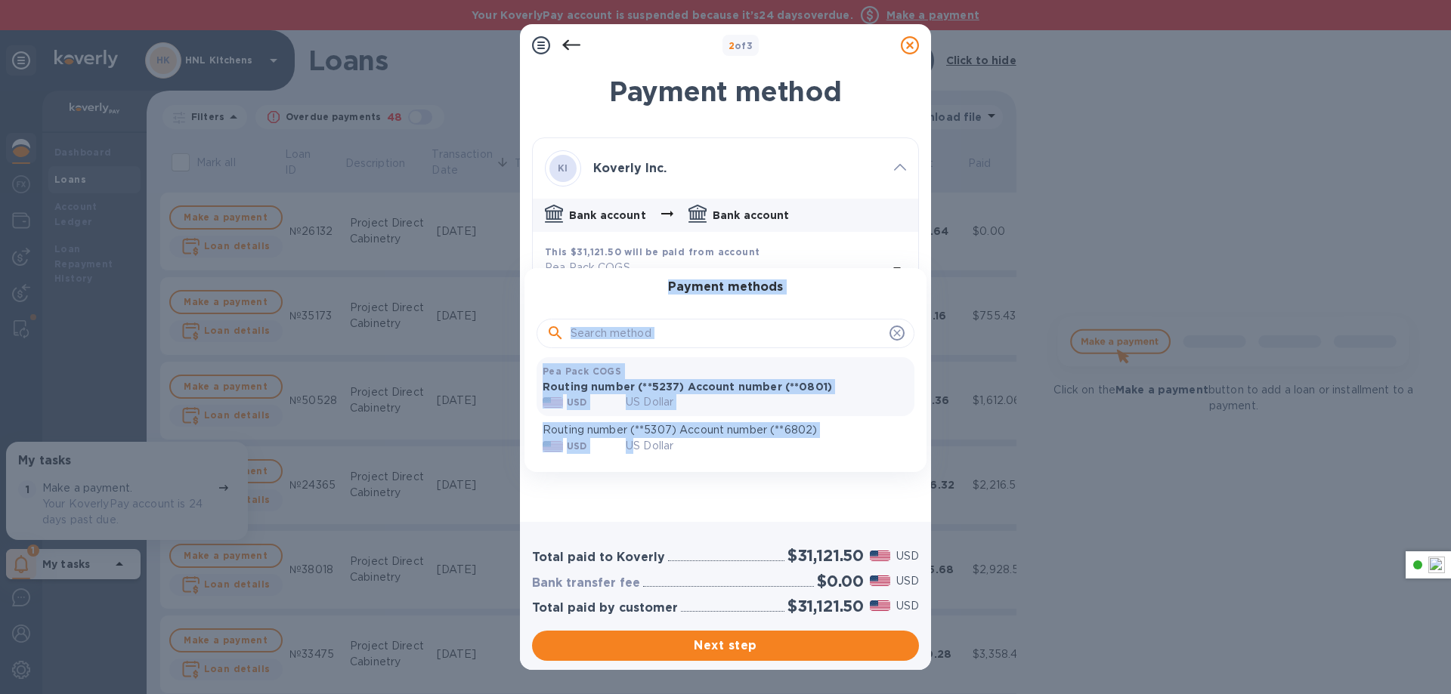
drag, startPoint x: 637, startPoint y: 458, endPoint x: 667, endPoint y: 491, distance: 44.4
click at [667, 491] on div "Payment methods Pea Pack COGS Routing number (**5237) Account number (**0801) U…" at bounding box center [725, 347] width 1451 height 694
click at [671, 509] on div at bounding box center [725, 347] width 1451 height 694
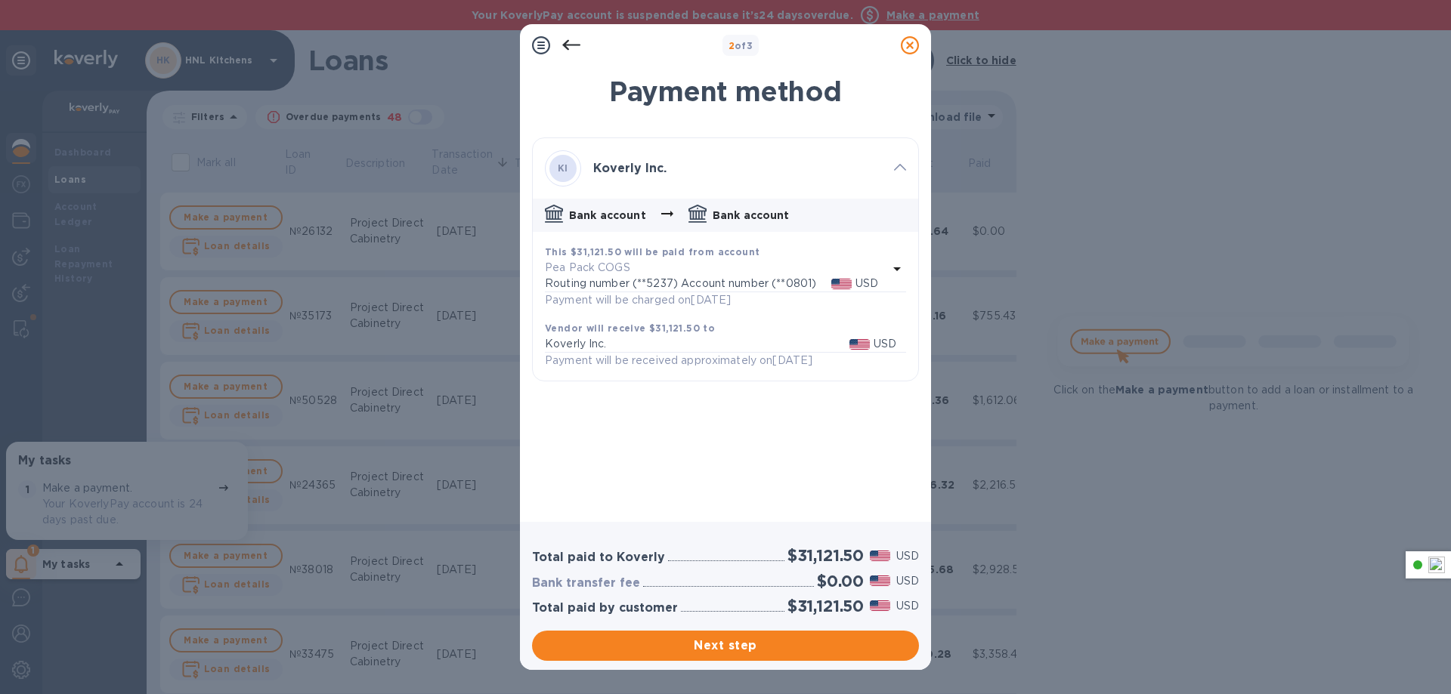
click at [642, 333] on b "Vendor will receive $31,121.50 to" at bounding box center [630, 328] width 170 height 11
click at [908, 45] on icon at bounding box center [910, 45] width 18 height 18
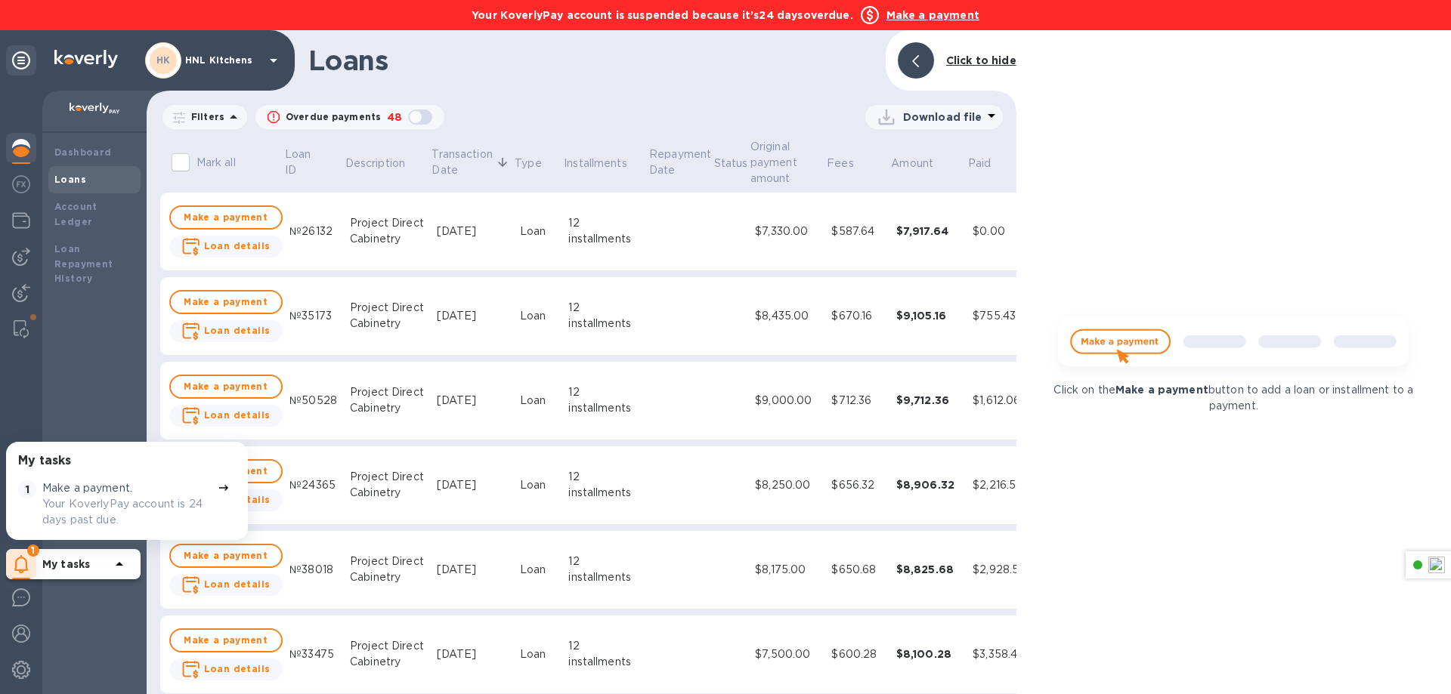
click at [238, 64] on p "HNL Kitchens" at bounding box center [223, 60] width 76 height 11
